Goal: Find specific page/section: Find specific page/section

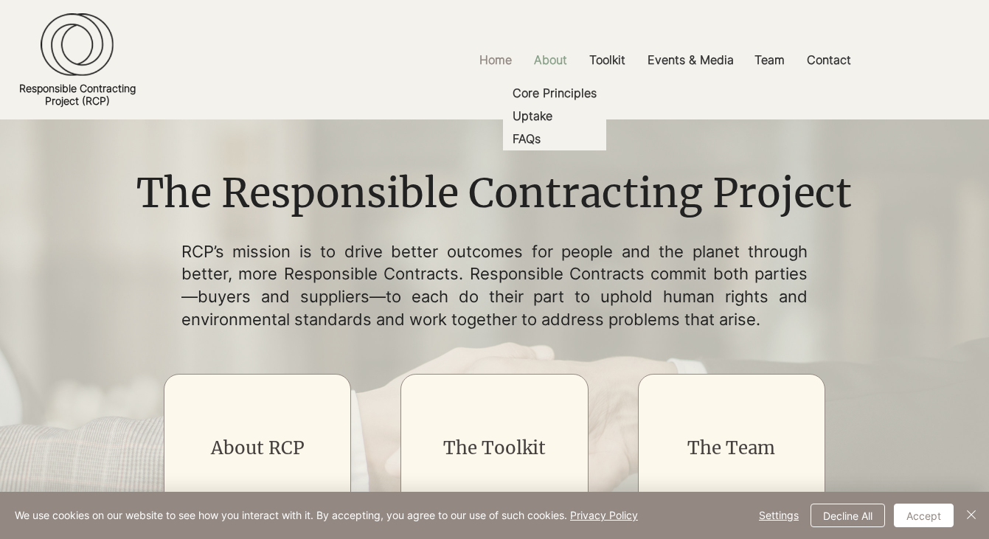
click at [547, 60] on p "About" at bounding box center [551, 60] width 48 height 33
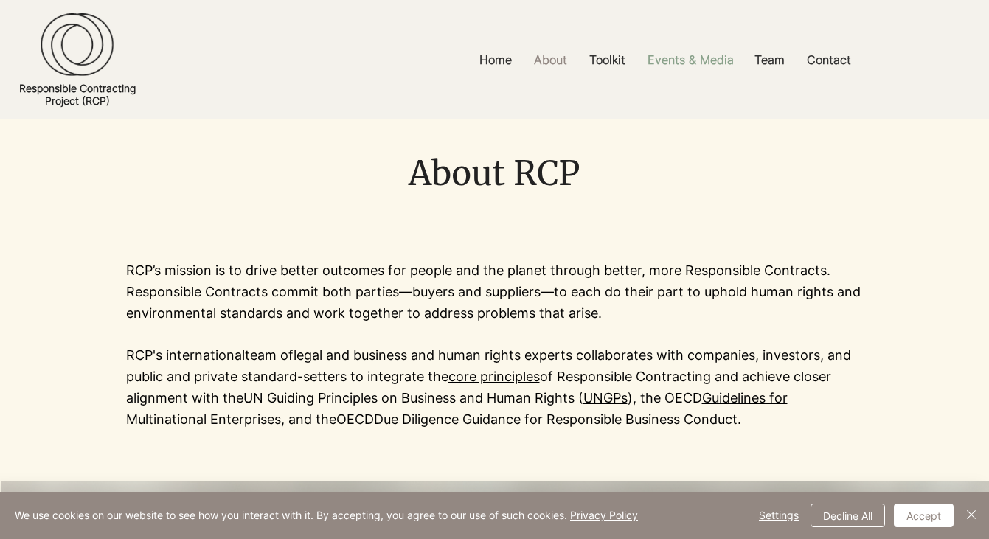
click at [721, 56] on p "Events & Media" at bounding box center [690, 60] width 101 height 33
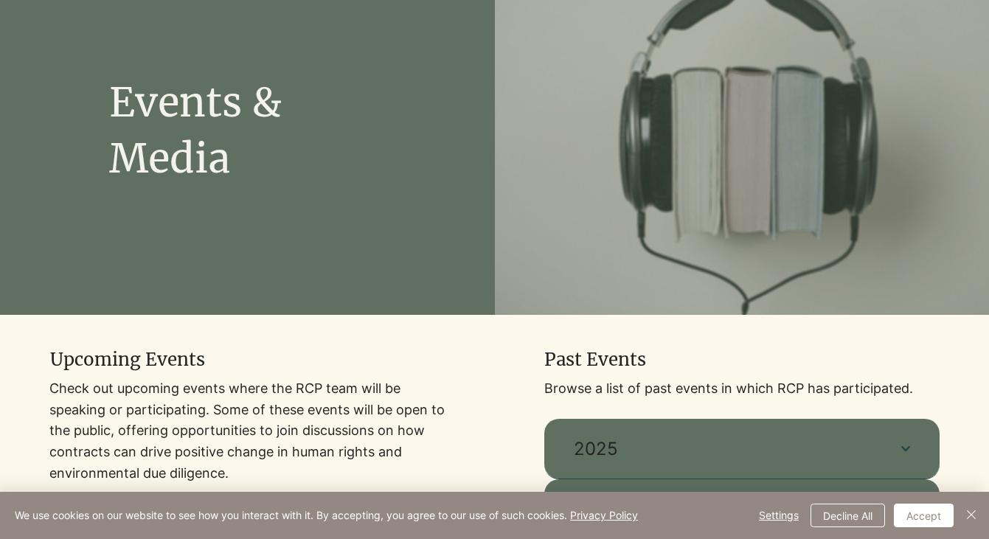
scroll to position [370, 0]
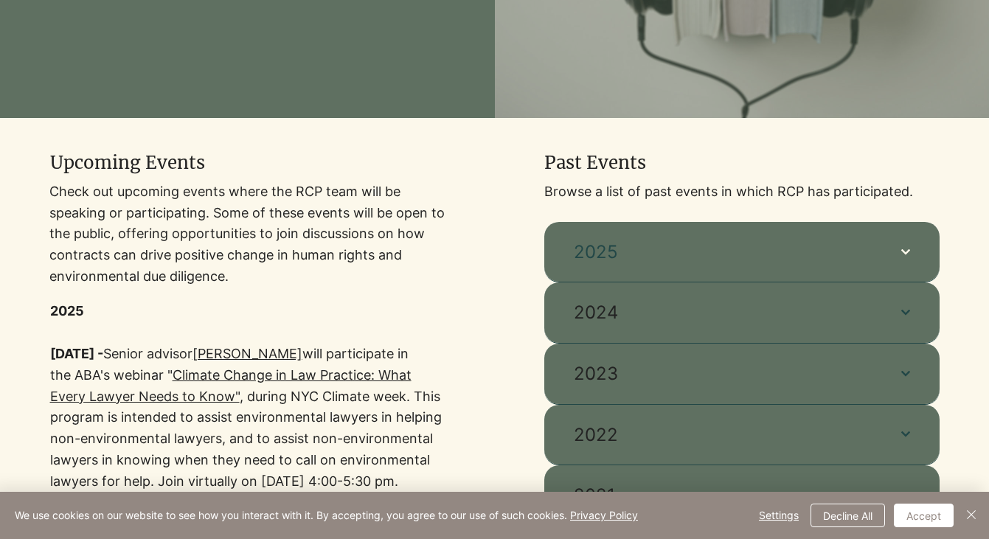
click at [574, 249] on span "2025" at bounding box center [723, 252] width 298 height 25
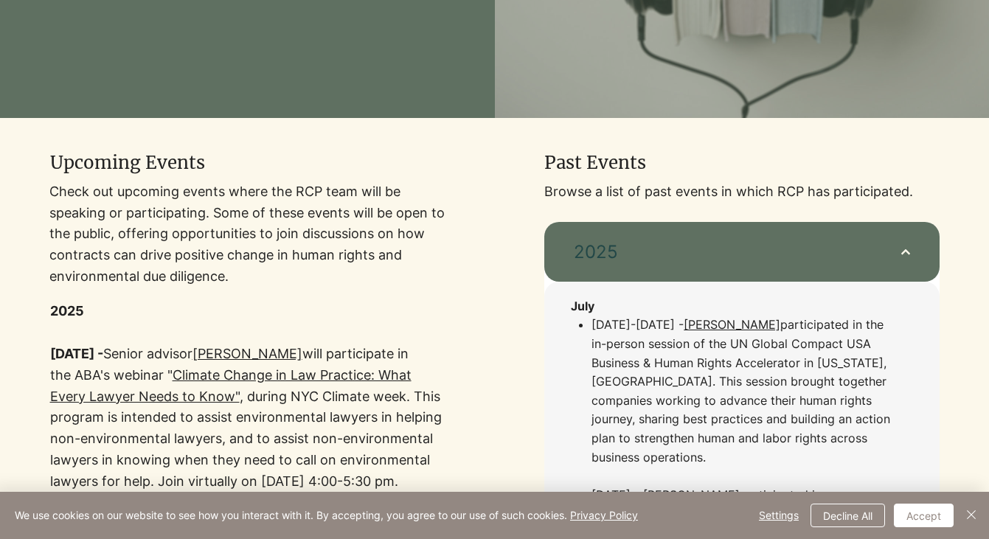
click at [574, 249] on span "2025" at bounding box center [723, 252] width 298 height 25
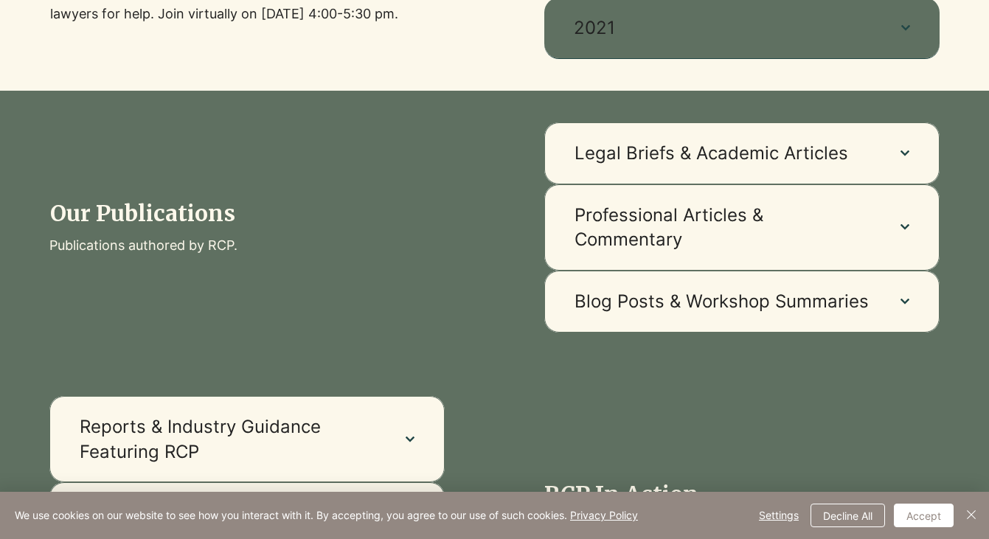
scroll to position [844, 0]
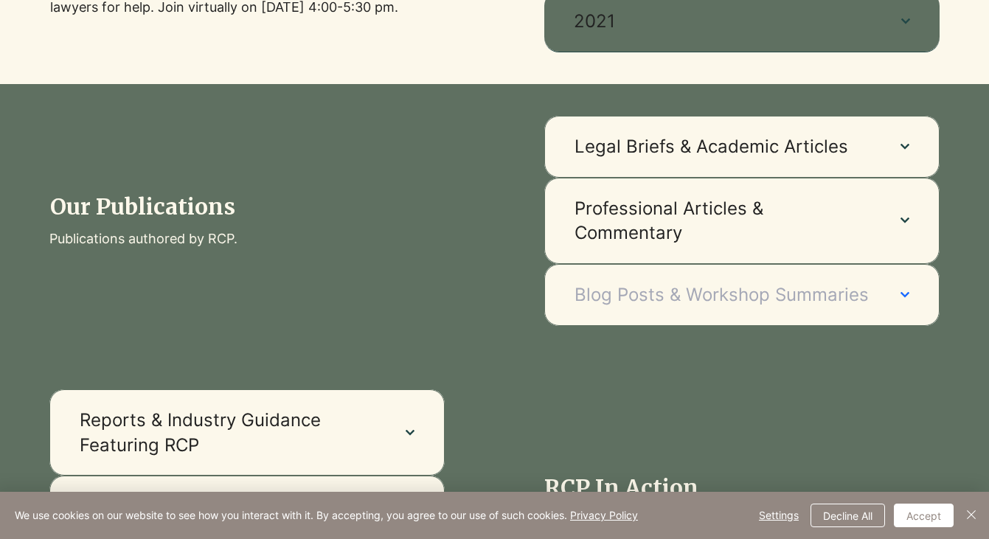
click at [603, 281] on button "Blog Posts & Workshop Summaries" at bounding box center [741, 295] width 395 height 62
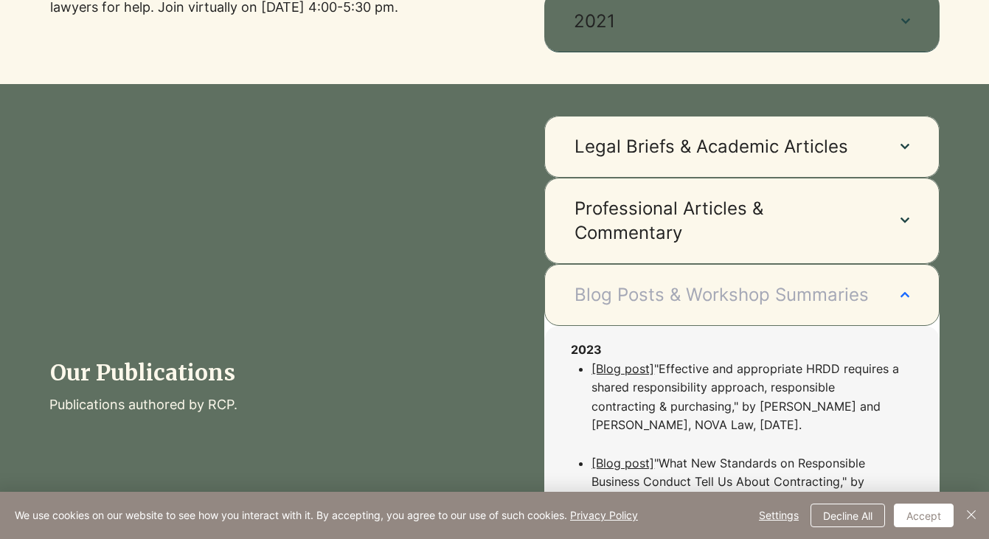
click at [603, 282] on button "Blog Posts & Workshop Summaries" at bounding box center [741, 295] width 395 height 62
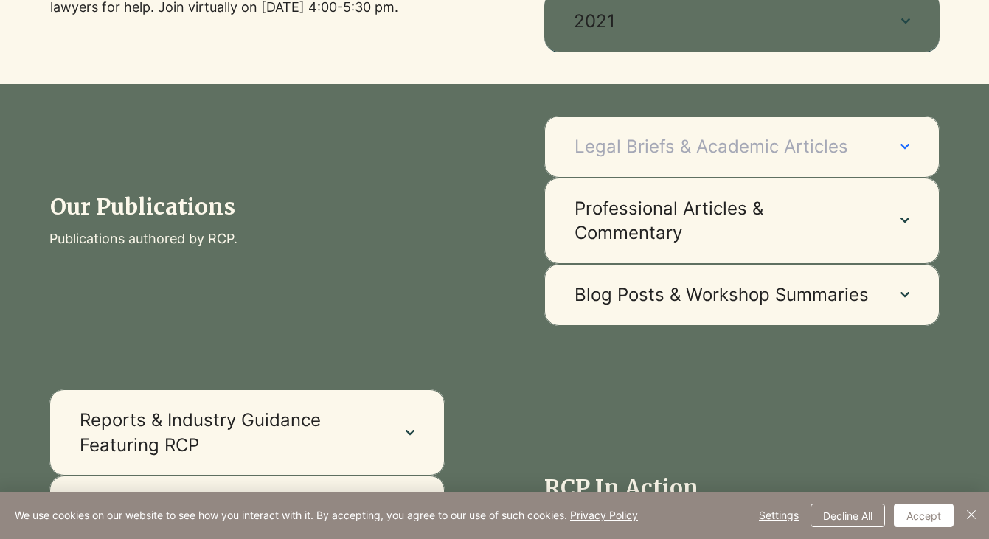
click at [609, 154] on span "Legal Briefs & Academic Articles" at bounding box center [723, 146] width 297 height 25
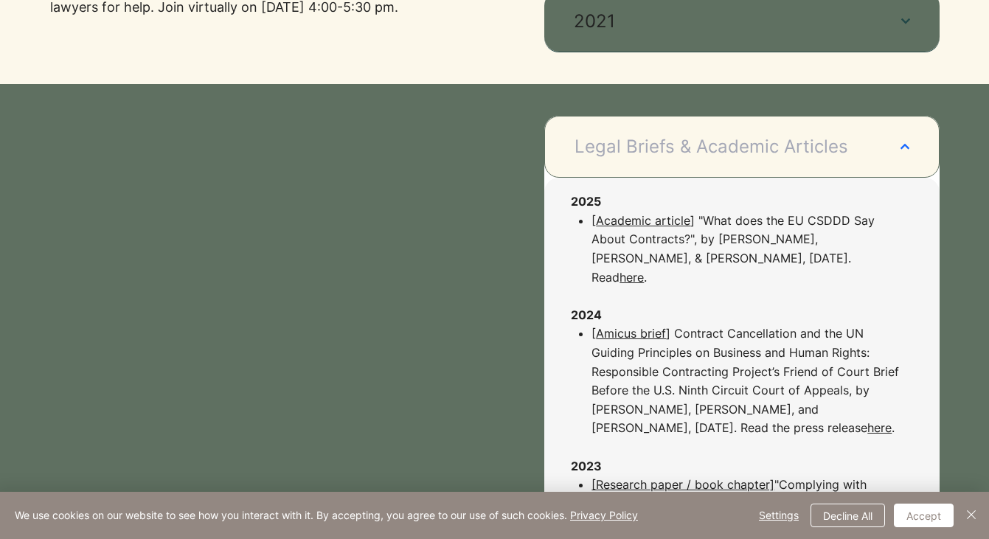
click at [609, 154] on span "Legal Briefs & Academic Articles" at bounding box center [723, 146] width 297 height 25
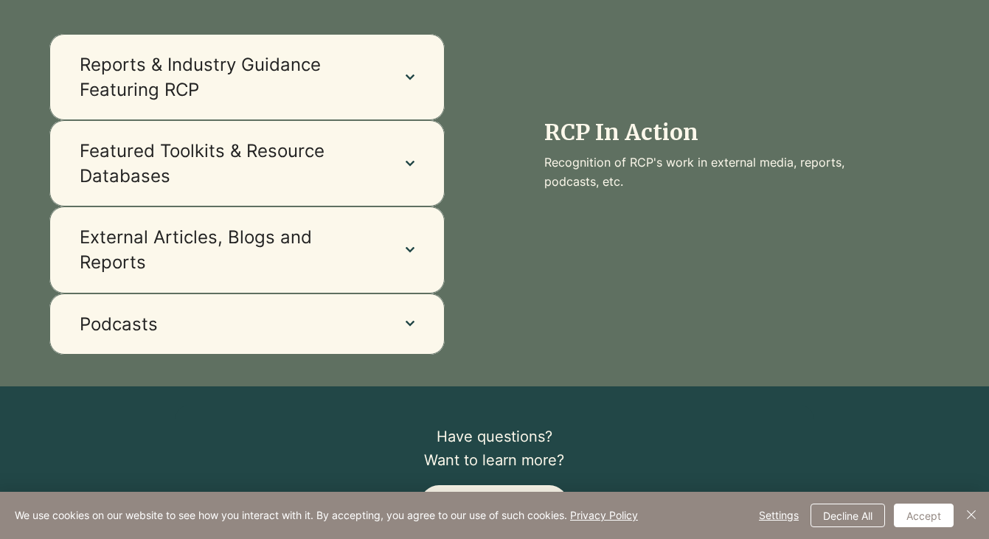
scroll to position [1200, 0]
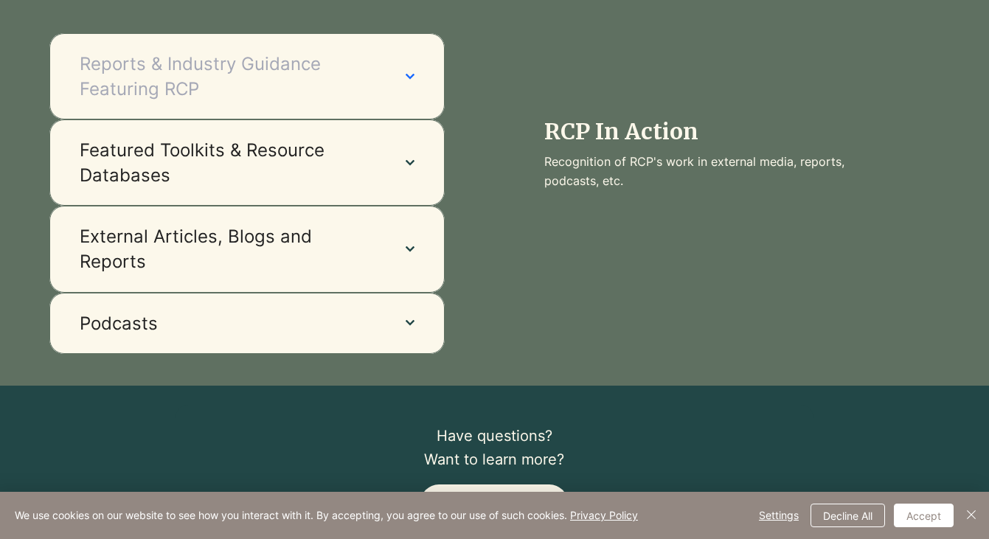
click at [398, 97] on button "Reports & Industry Guidance Featuring RCP" at bounding box center [246, 76] width 395 height 86
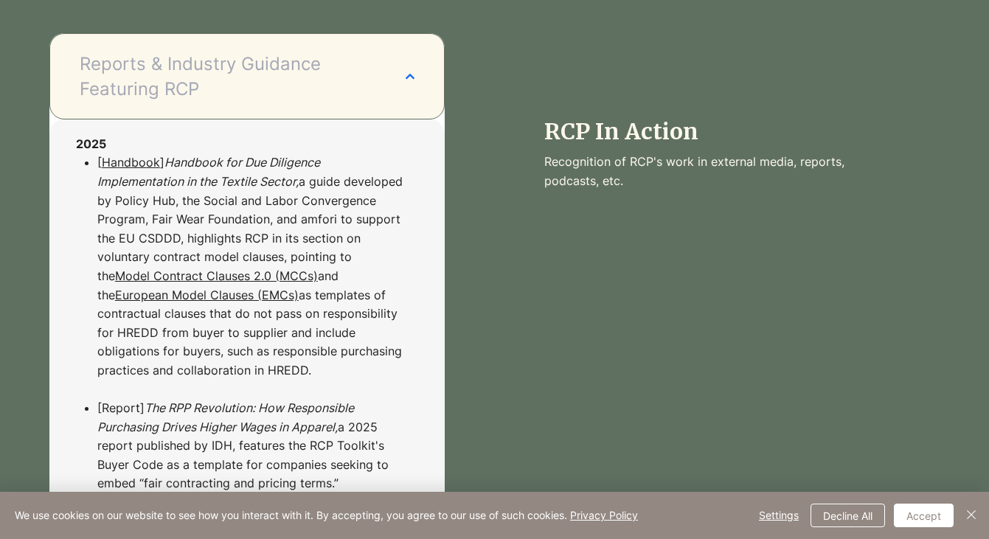
click at [398, 97] on button "Reports & Industry Guidance Featuring RCP" at bounding box center [246, 76] width 395 height 86
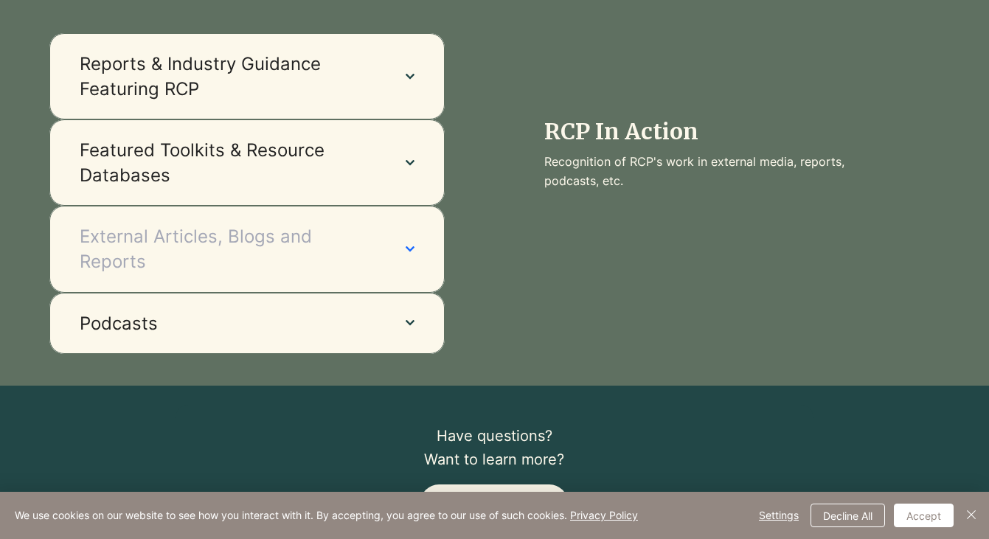
click at [395, 263] on button "External Articles, Blogs and Reports" at bounding box center [246, 249] width 395 height 86
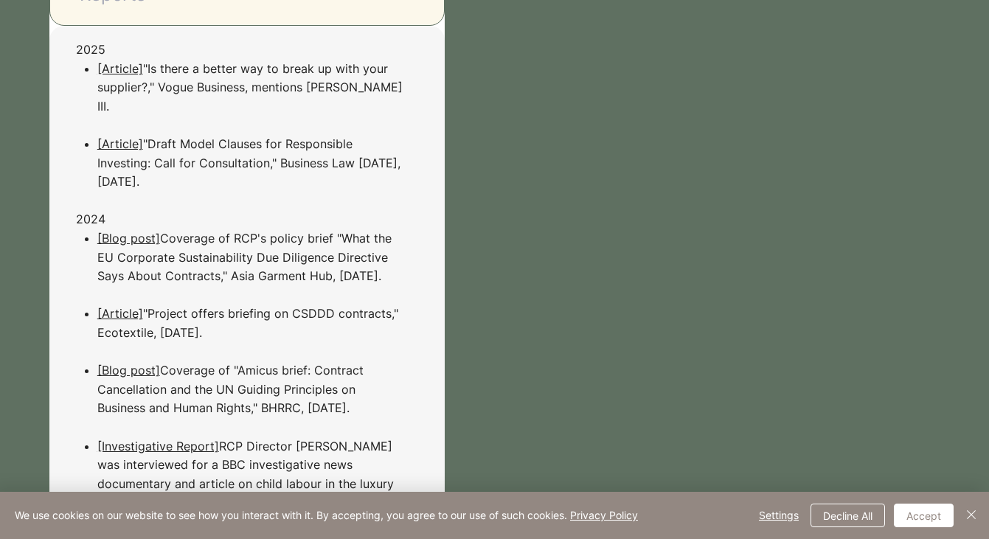
scroll to position [1489, 0]
